Goal: Download file/media

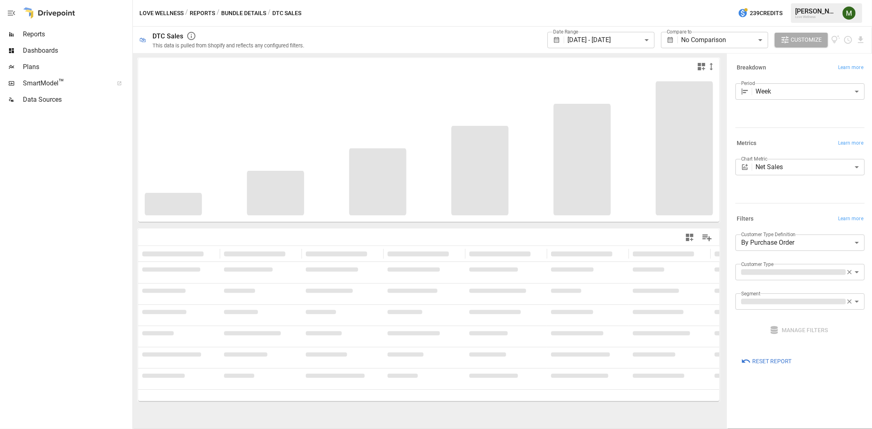
click at [637, 0] on body "**********" at bounding box center [436, 0] width 872 height 0
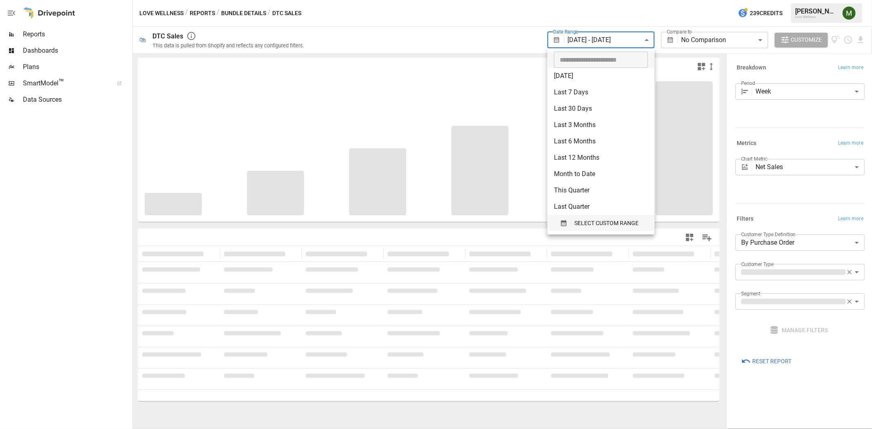
click at [564, 222] on icon "button" at bounding box center [563, 223] width 5 height 6
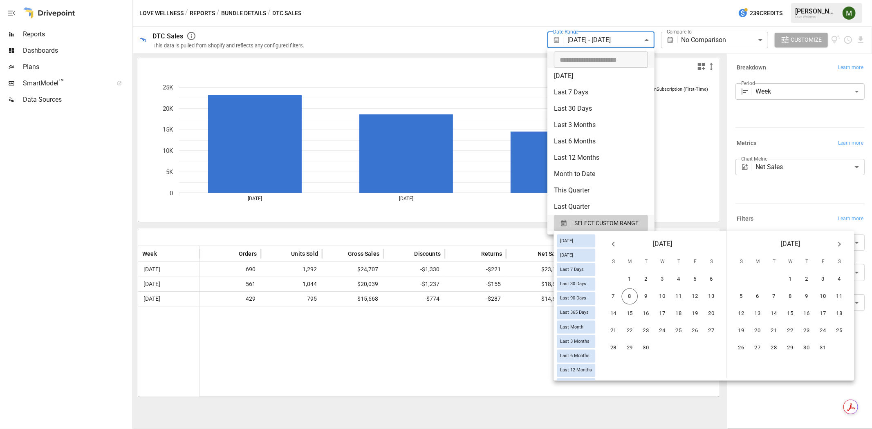
click at [618, 245] on icon "Previous month" at bounding box center [613, 245] width 10 height 10
click at [622, 341] on button "24" at bounding box center [613, 348] width 16 height 16
click at [848, 280] on button "6" at bounding box center [840, 279] width 16 height 16
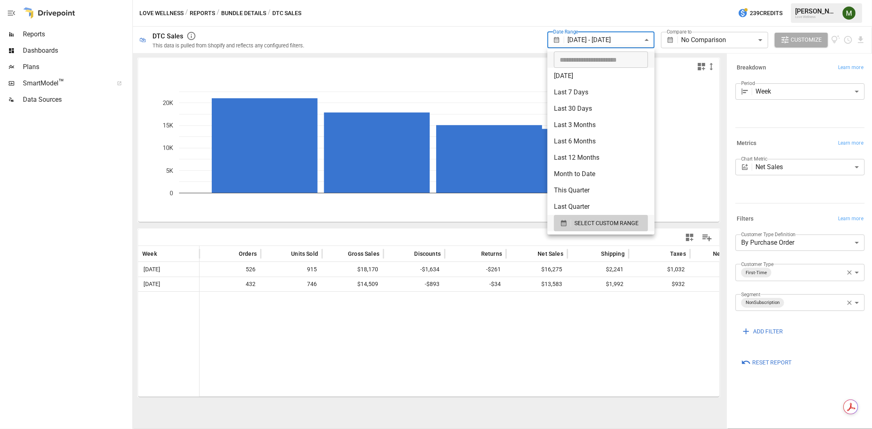
click at [433, 46] on div at bounding box center [436, 214] width 872 height 429
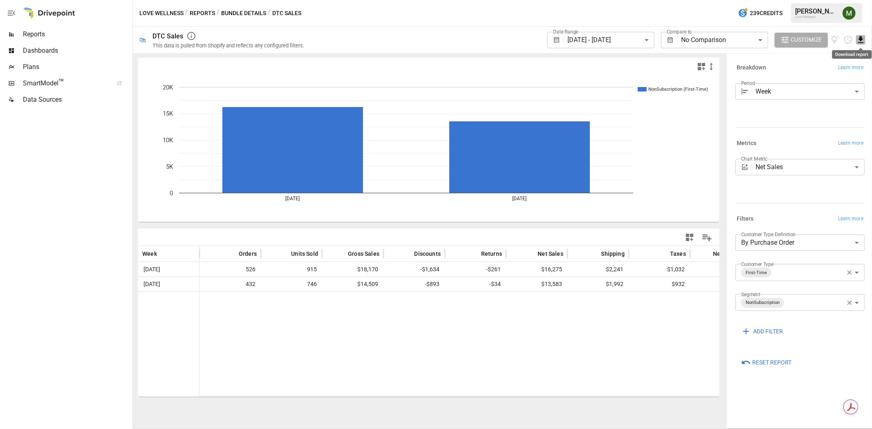
click at [860, 41] on icon "Download report" at bounding box center [860, 39] width 9 height 9
click at [854, 67] on li "Download as CSV" at bounding box center [833, 72] width 65 height 16
